Goal: Task Accomplishment & Management: Use online tool/utility

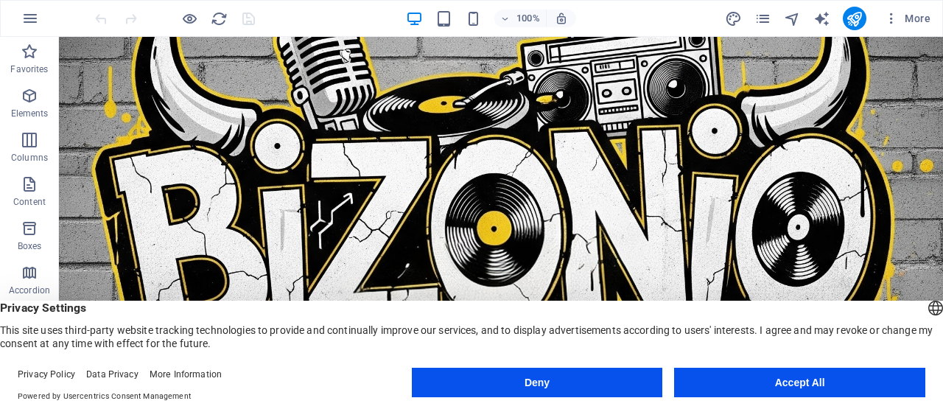
click at [787, 390] on button "Accept All" at bounding box center [799, 381] width 251 height 29
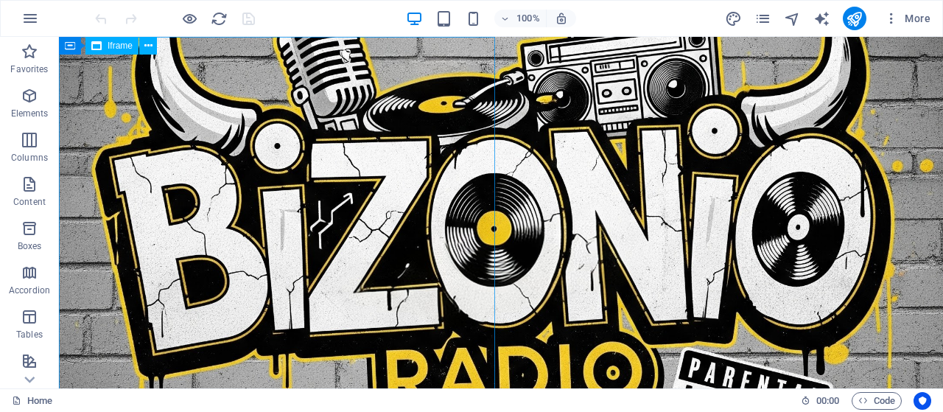
click at [113, 45] on span "Iframe" at bounding box center [120, 45] width 25 height 9
select select "%"
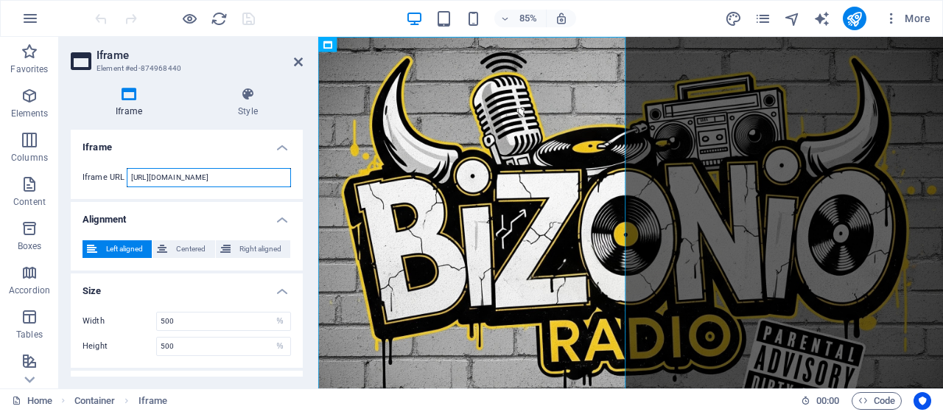
click at [255, 176] on input "[URL][DOMAIN_NAME]" at bounding box center [209, 177] width 164 height 19
type input "[URL][DOMAIN_NAME]"
click at [296, 60] on icon at bounding box center [298, 62] width 9 height 12
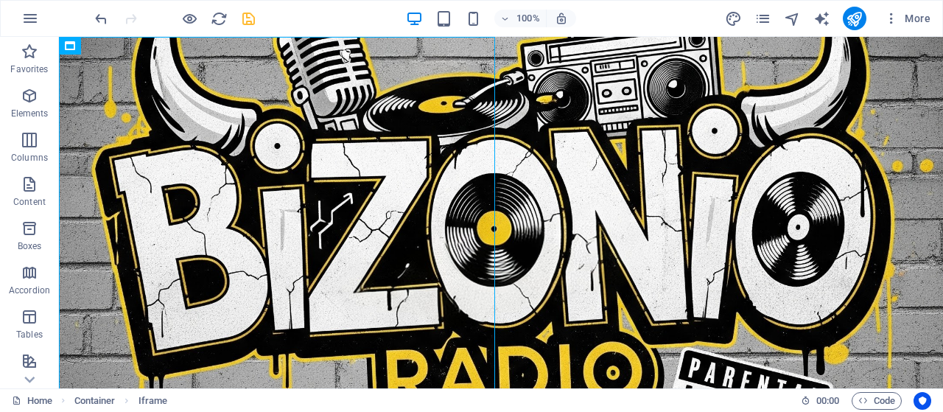
click at [245, 21] on icon "save" at bounding box center [248, 18] width 17 height 17
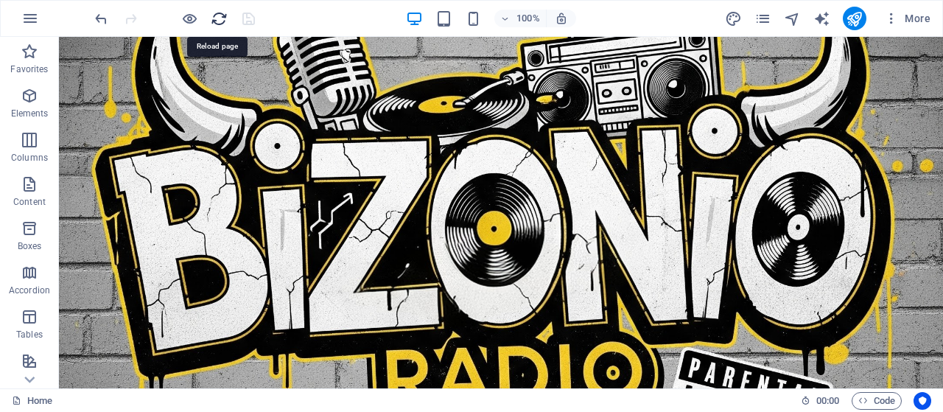
click at [217, 17] on icon "reload" at bounding box center [219, 18] width 17 height 17
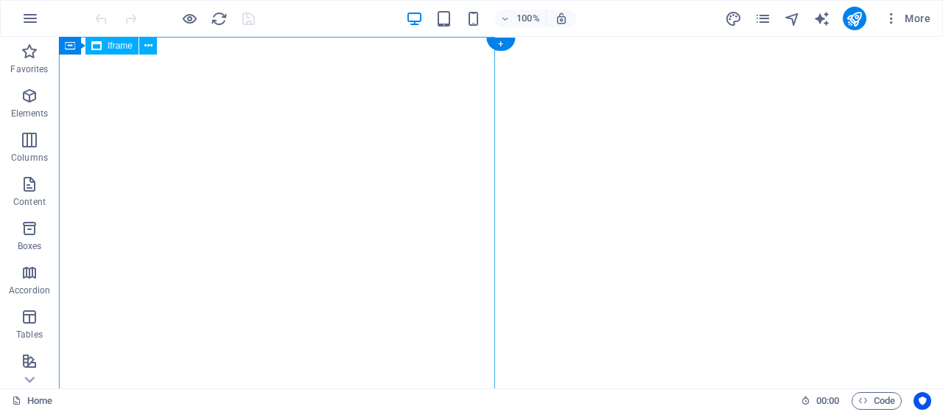
click at [298, 85] on div "</div>" at bounding box center [501, 99] width 872 height 113
select select "%"
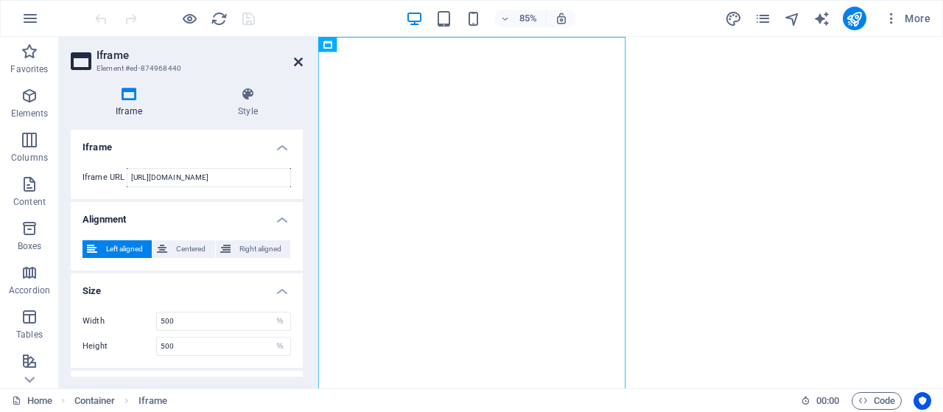
click at [296, 60] on icon at bounding box center [298, 62] width 9 height 12
